Goal: Transaction & Acquisition: Book appointment/travel/reservation

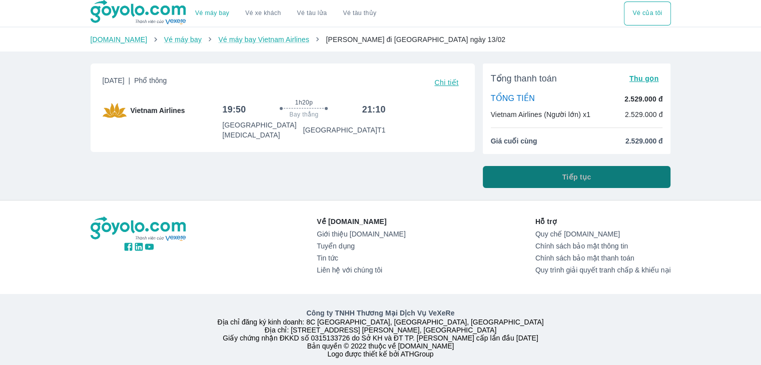
click at [546, 172] on button "Tiếp tục" at bounding box center [577, 177] width 188 height 22
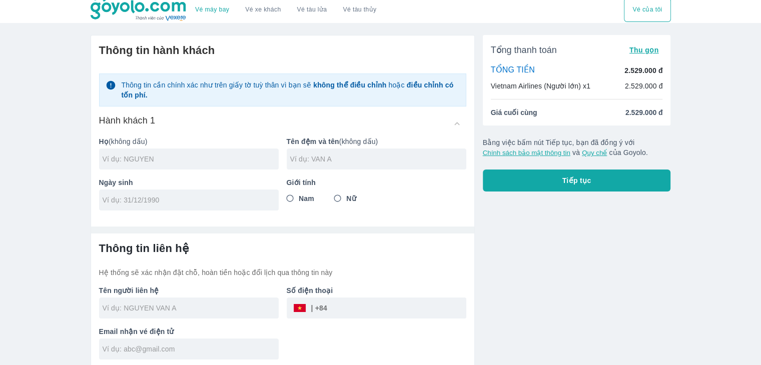
scroll to position [6, 0]
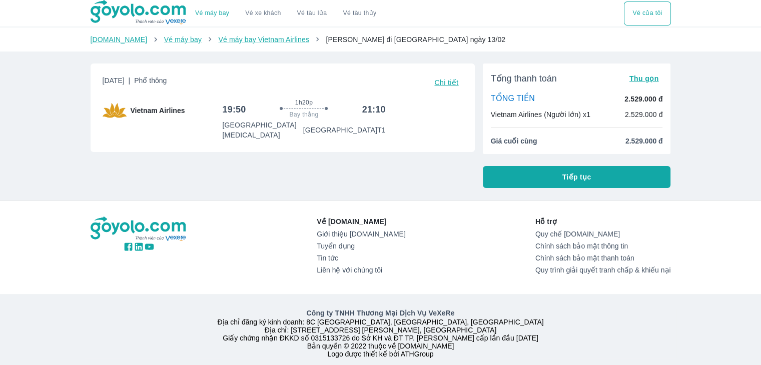
click at [600, 185] on button "Tiếp tục" at bounding box center [577, 177] width 188 height 22
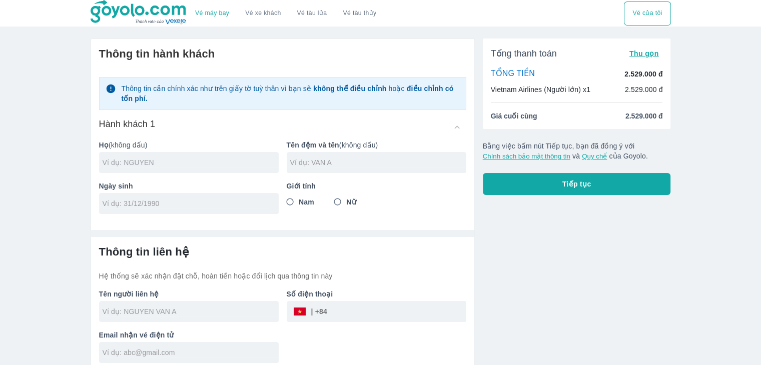
click at [200, 166] on input "text" at bounding box center [191, 163] width 176 height 10
click at [149, 162] on input "text" at bounding box center [191, 163] width 176 height 10
type input "HUYNH"
click at [304, 162] on input "text" at bounding box center [378, 163] width 176 height 10
type input "THI NHU NGOC"
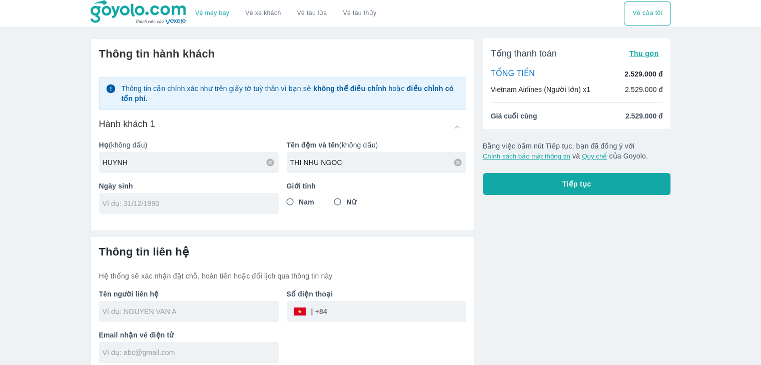
click at [162, 205] on input "tel" at bounding box center [186, 204] width 166 height 10
type input "[DATE]"
click at [337, 201] on input "Nữ" at bounding box center [338, 202] width 18 height 18
radio input "true"
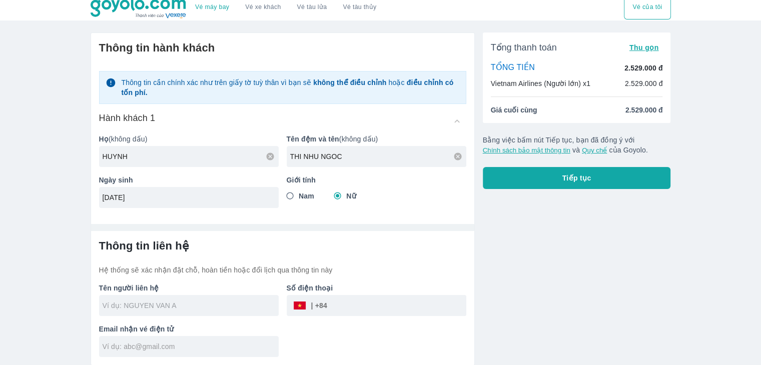
click at [193, 308] on input "text" at bounding box center [191, 306] width 176 height 10
type input "[PERSON_NAME]"
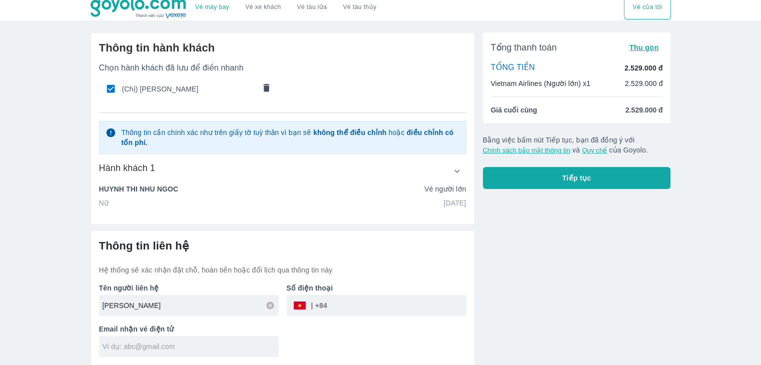
click at [362, 303] on input "tel" at bounding box center [396, 306] width 139 height 24
type input "397923716"
click at [196, 347] on input "text" at bounding box center [191, 347] width 176 height 10
type input "[EMAIL_ADDRESS][DOMAIN_NAME]"
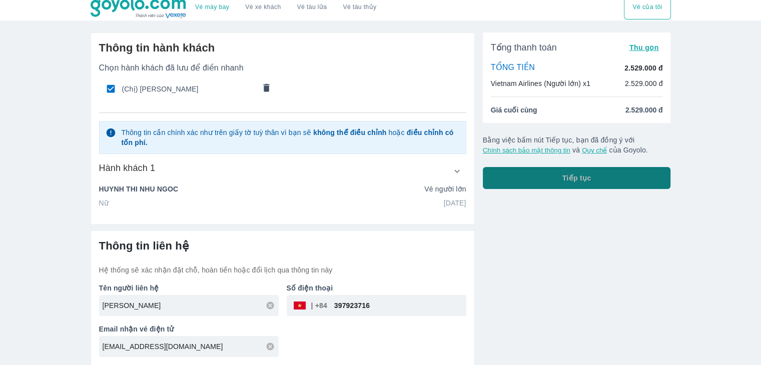
click at [583, 174] on span "Tiếp tục" at bounding box center [576, 178] width 29 height 10
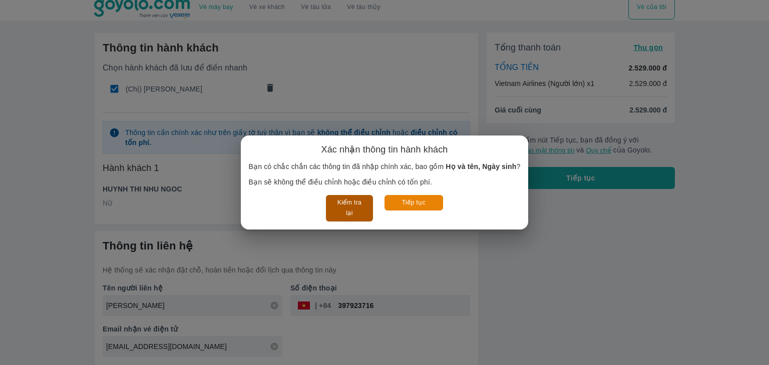
click at [348, 210] on button "Kiểm tra lại" at bounding box center [349, 208] width 47 height 27
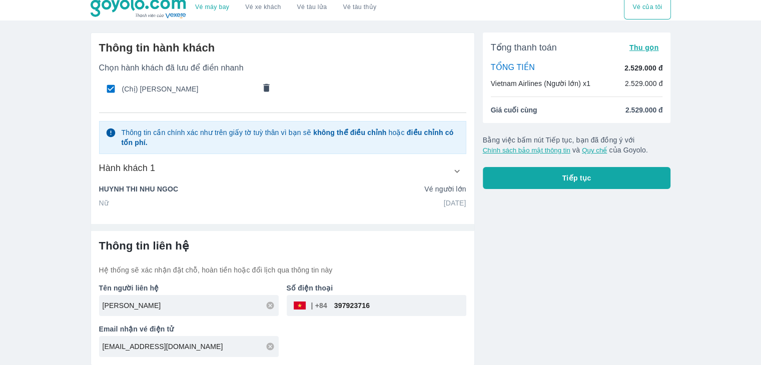
click at [555, 181] on button "Tiếp tục" at bounding box center [577, 178] width 188 height 22
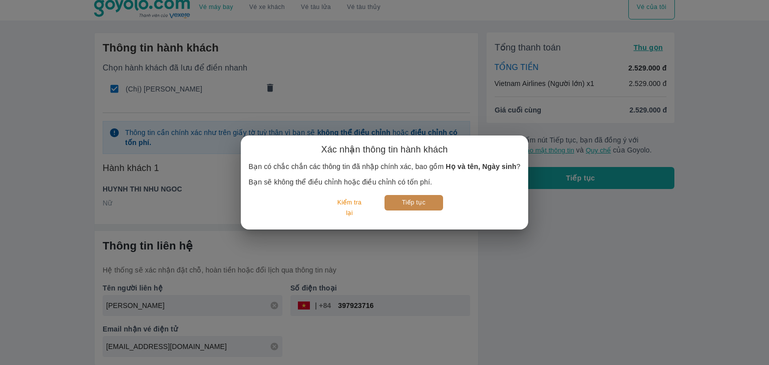
click at [429, 207] on button "Tiếp tục" at bounding box center [413, 203] width 59 height 16
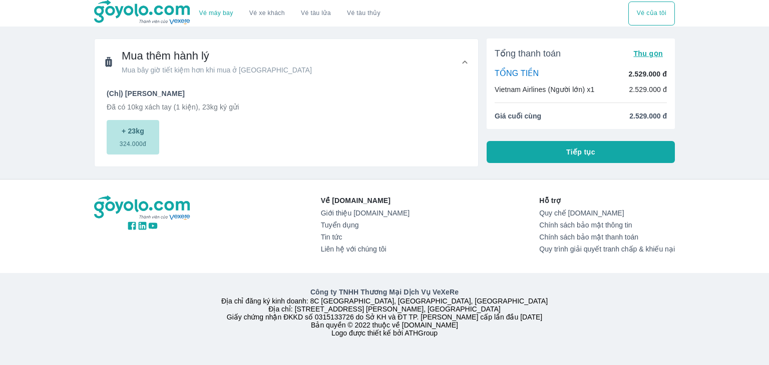
click at [138, 144] on span "324.000đ" at bounding box center [133, 142] width 27 height 12
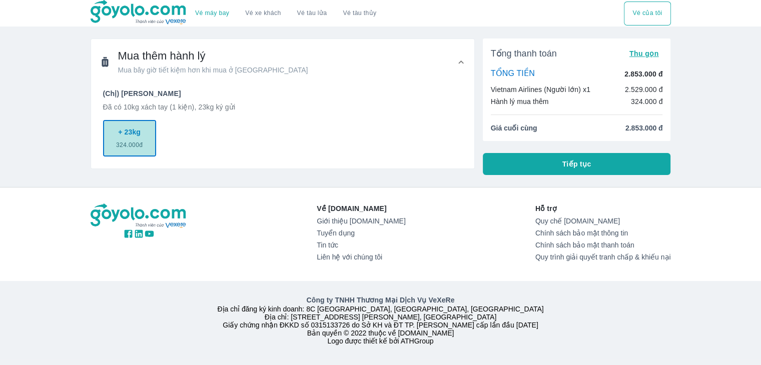
click at [103, 137] on button "+ 23kg 324.000đ" at bounding box center [129, 138] width 53 height 37
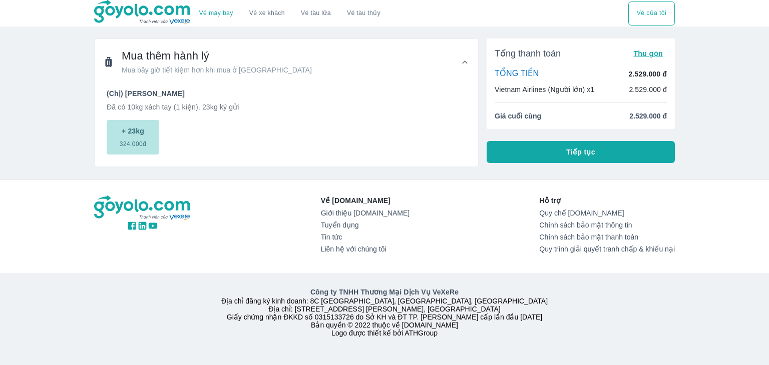
click at [120, 143] on span "324.000đ" at bounding box center [133, 142] width 27 height 12
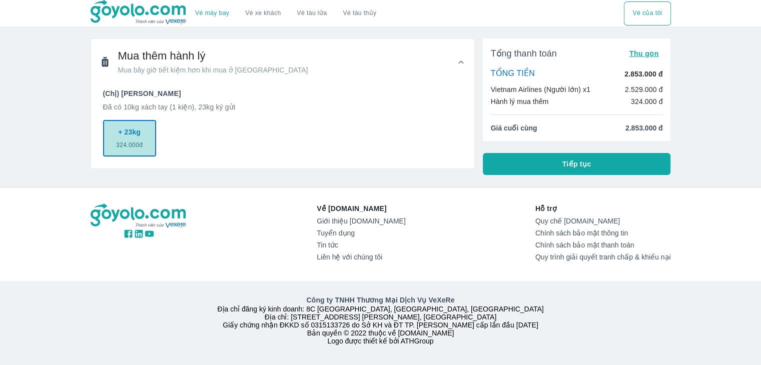
click at [122, 143] on span "324.000đ" at bounding box center [129, 143] width 27 height 12
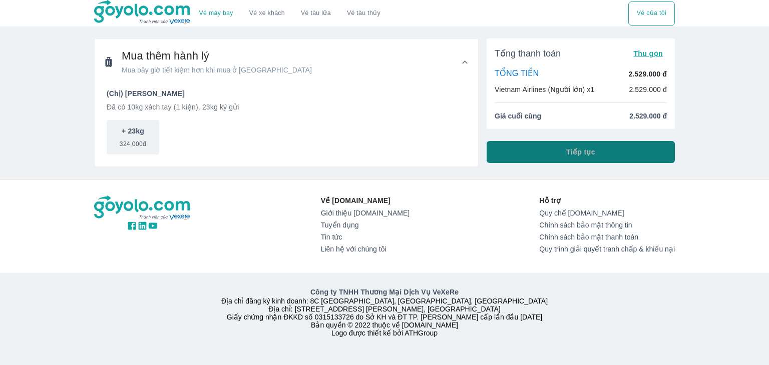
click at [586, 155] on span "Tiếp tục" at bounding box center [580, 152] width 29 height 10
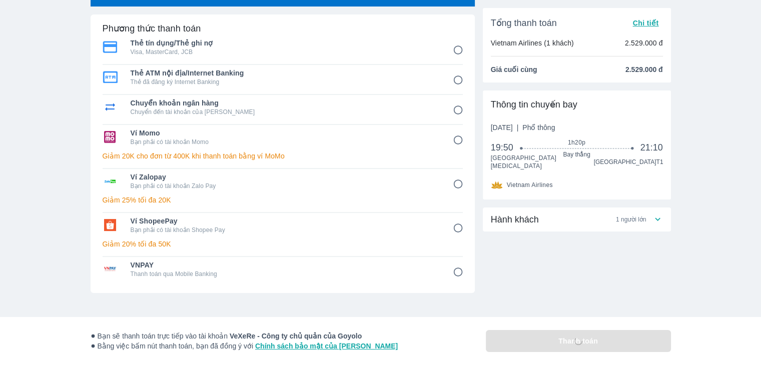
scroll to position [100, 0]
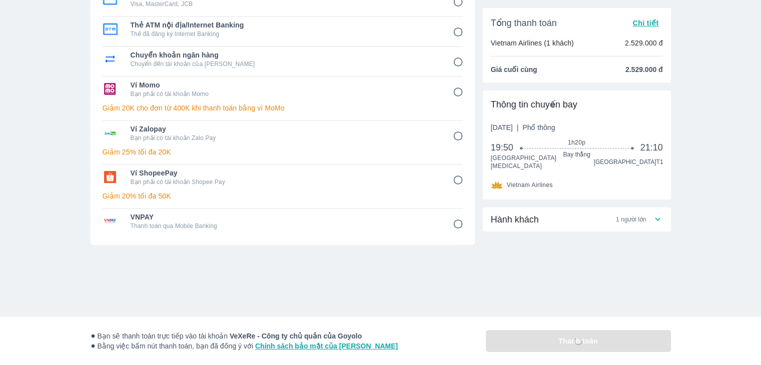
click at [454, 223] on input "8" at bounding box center [458, 225] width 20 height 20
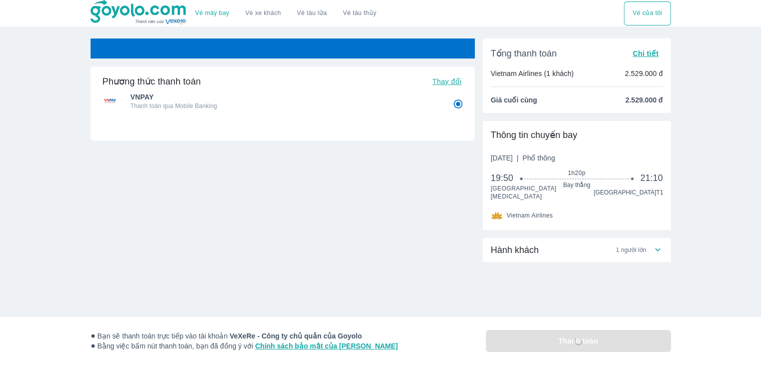
scroll to position [0, 0]
click at [218, 98] on span "VNPAY" at bounding box center [288, 97] width 308 height 10
radio input "true"
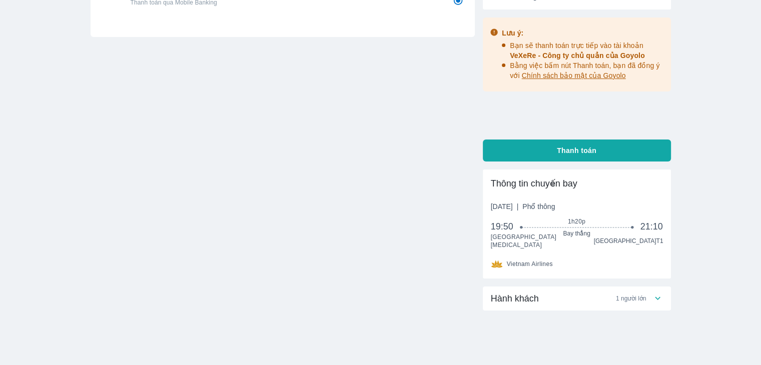
scroll to position [129, 0]
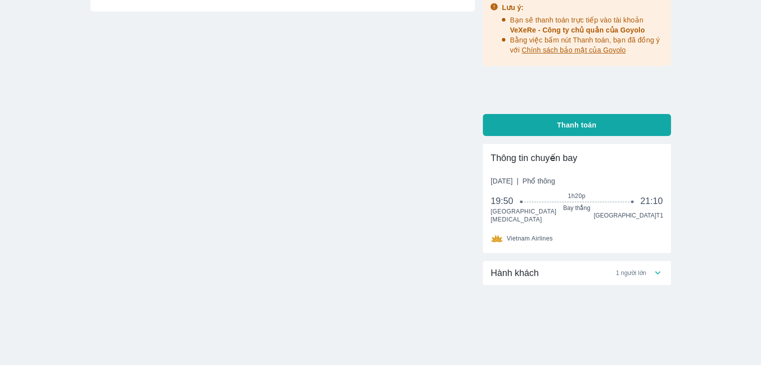
click at [623, 269] on span "1 người lớn" at bounding box center [631, 273] width 31 height 8
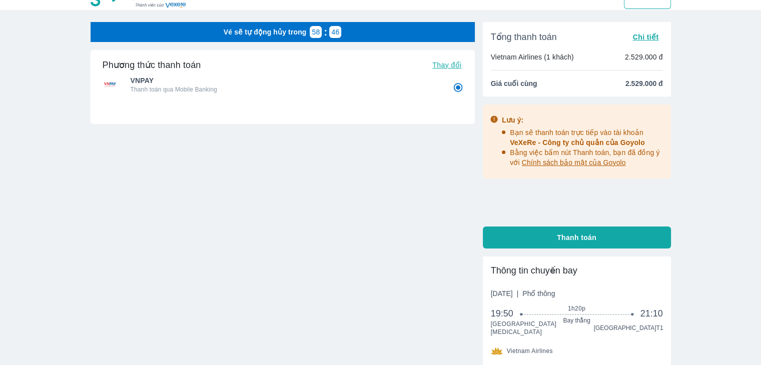
scroll to position [0, 0]
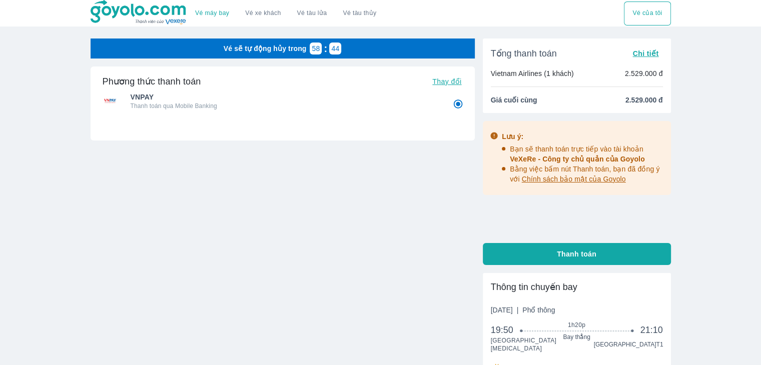
click at [657, 53] on span "Chi tiết" at bounding box center [645, 54] width 26 height 8
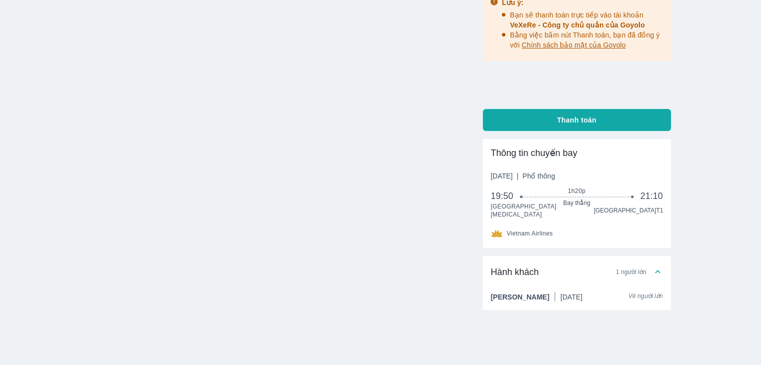
scroll to position [175, 0]
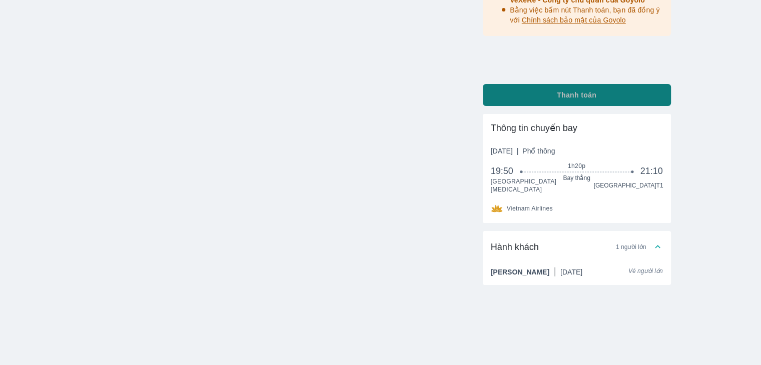
click at [570, 93] on span "Thanh toán" at bounding box center [577, 95] width 40 height 10
radio input "false"
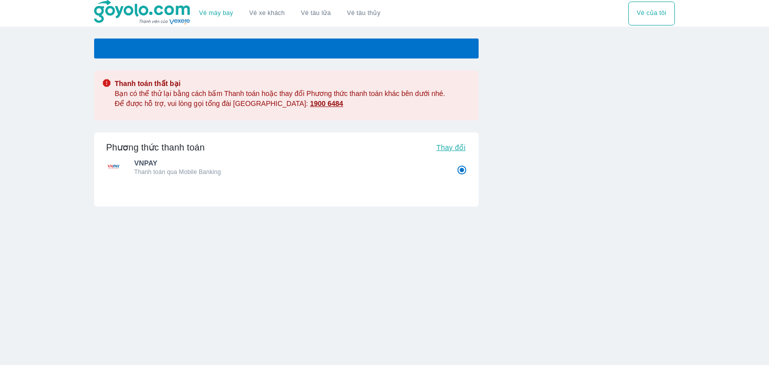
radio input "false"
